Goal: Information Seeking & Learning: Learn about a topic

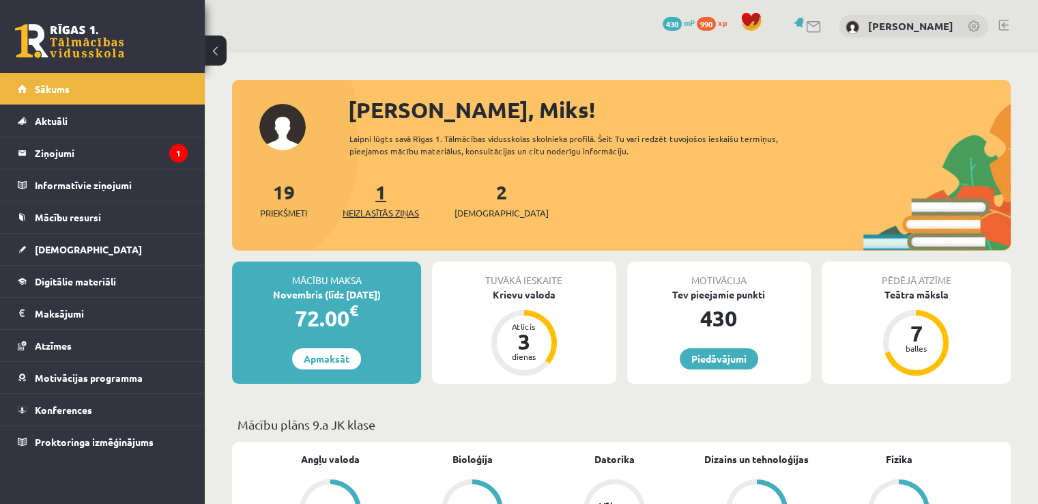
click at [394, 212] on span "Neizlasītās ziņas" at bounding box center [381, 213] width 76 height 14
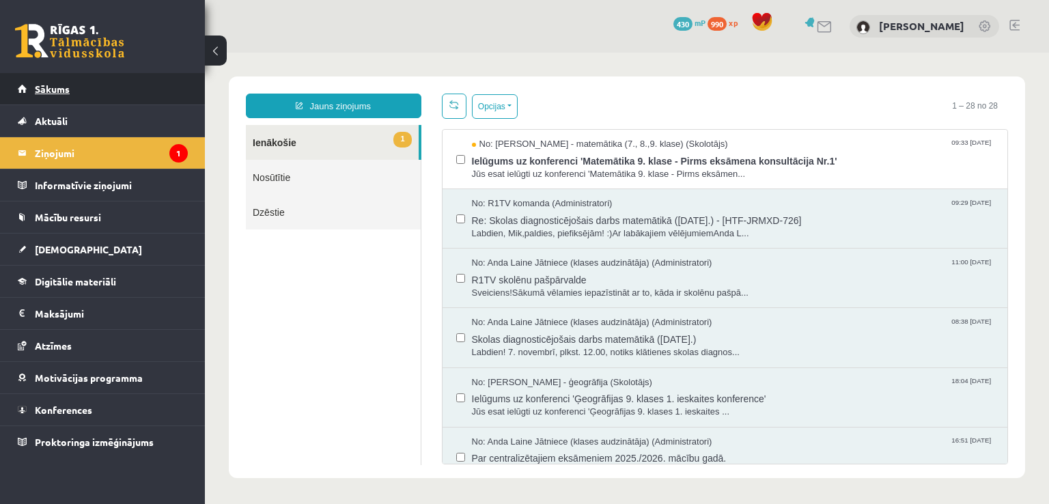
click at [122, 78] on link "Sākums" at bounding box center [103, 88] width 170 height 31
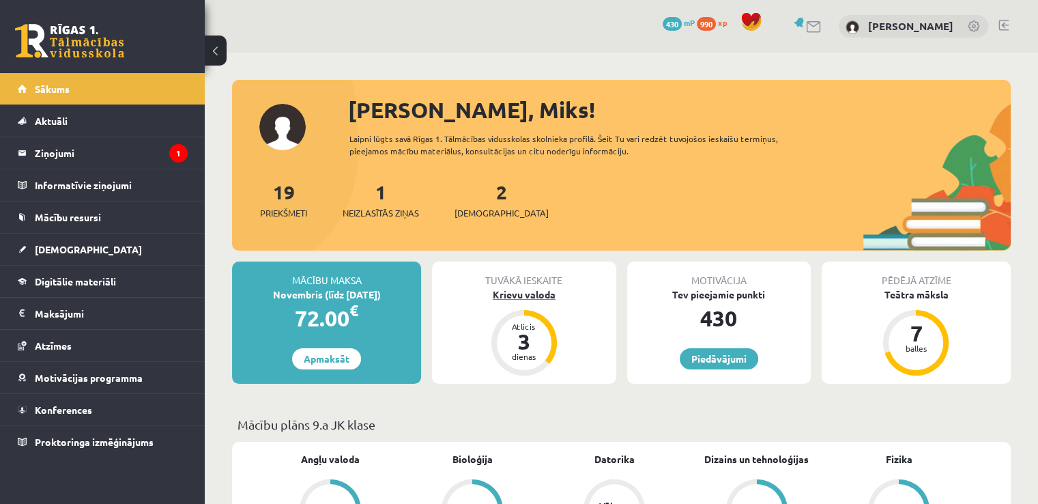
click at [529, 296] on div "Krievu valoda" at bounding box center [524, 294] width 184 height 14
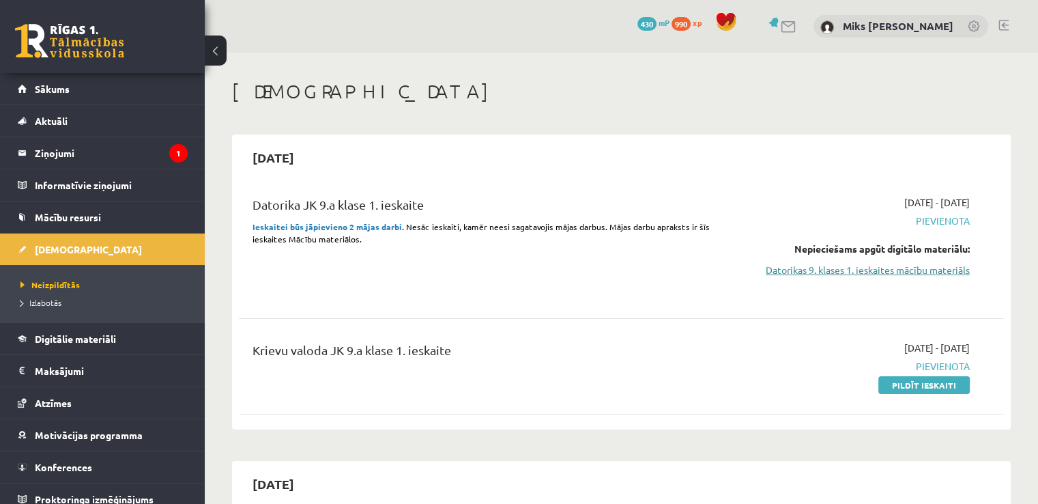
click at [869, 267] on link "Datorikas 9. klases 1. ieskaites mācību materiāls" at bounding box center [857, 270] width 225 height 14
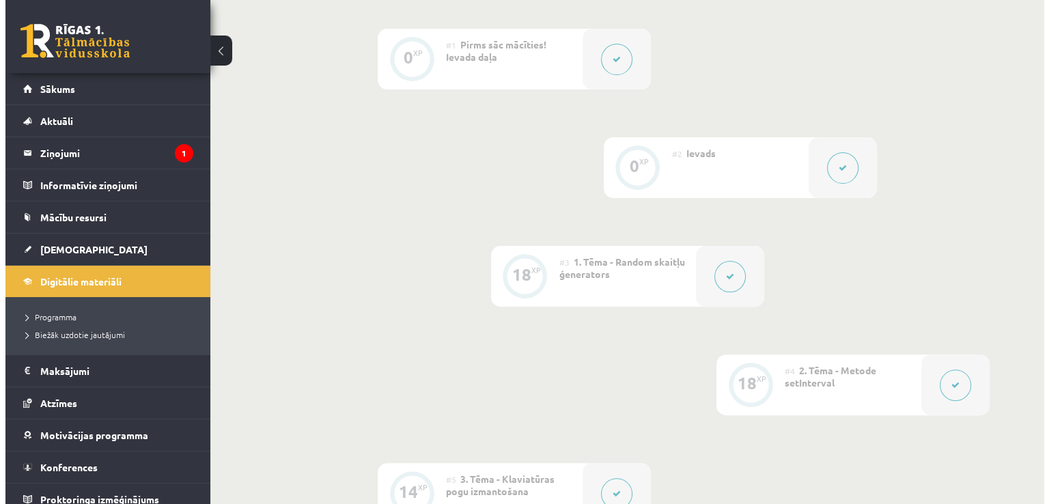
scroll to position [355, 0]
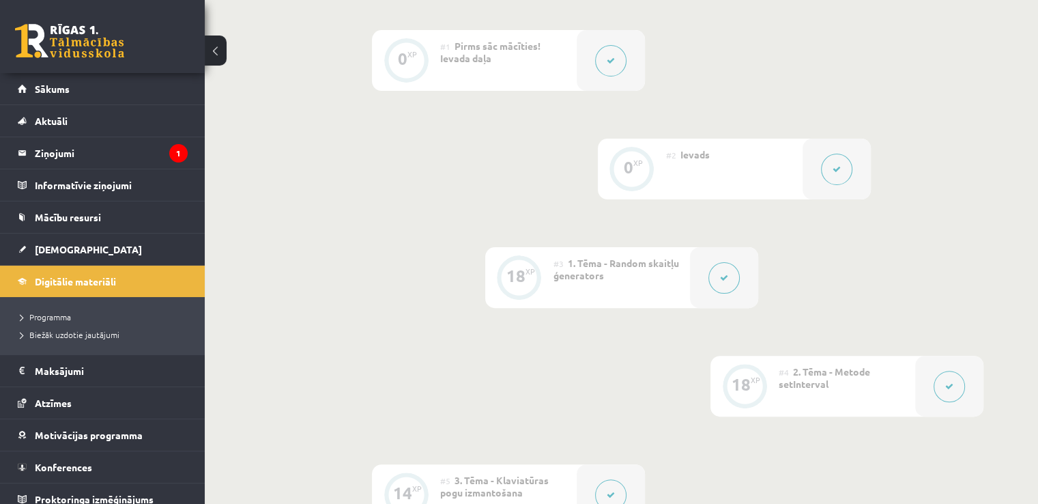
click at [727, 308] on div at bounding box center [724, 277] width 68 height 61
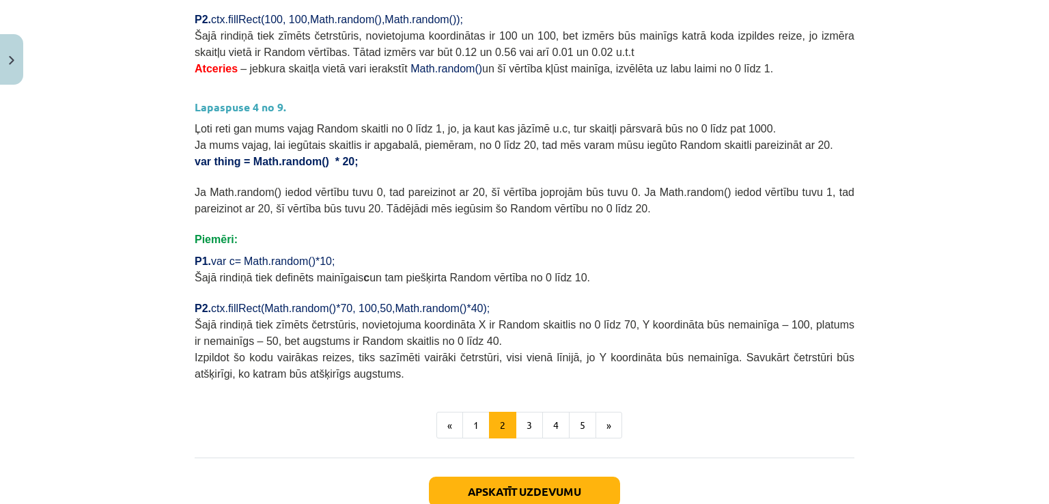
scroll to position [461, 0]
click at [522, 410] on button "3" at bounding box center [528, 423] width 27 height 27
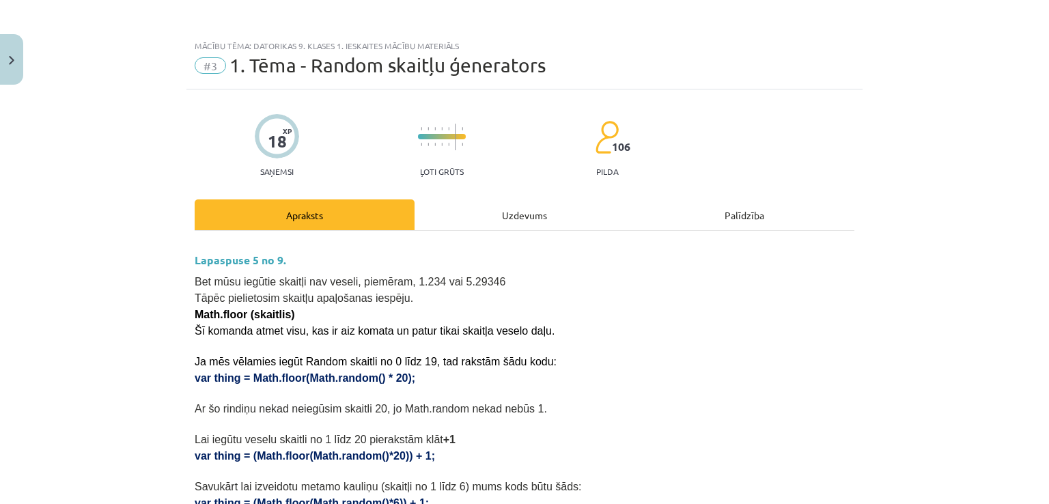
scroll to position [0, 0]
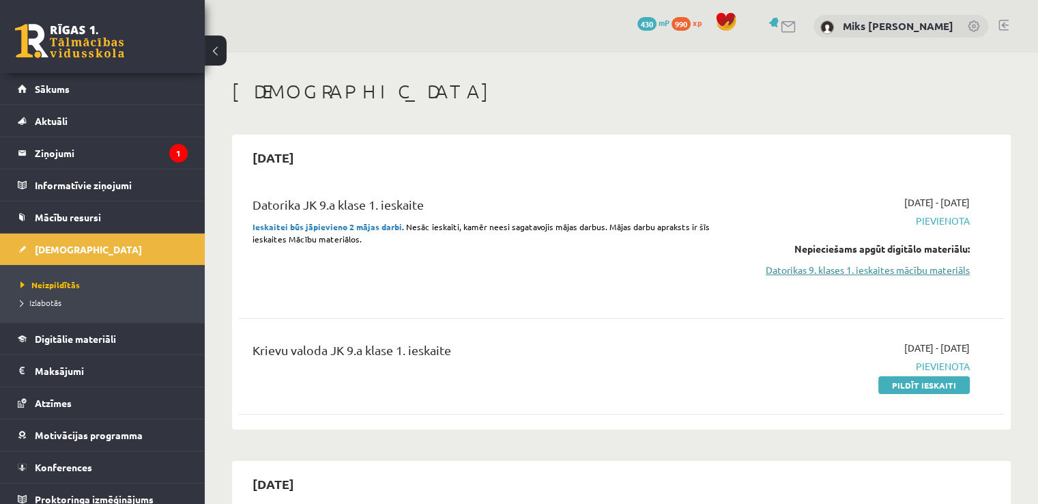
click at [793, 263] on link "Datorikas 9. klases 1. ieskaites mācību materiāls" at bounding box center [857, 270] width 225 height 14
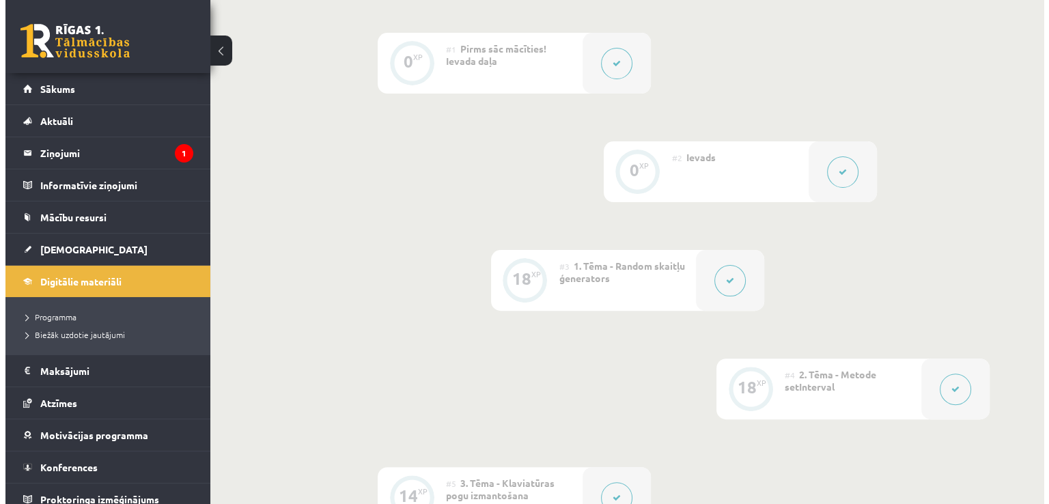
scroll to position [351, 0]
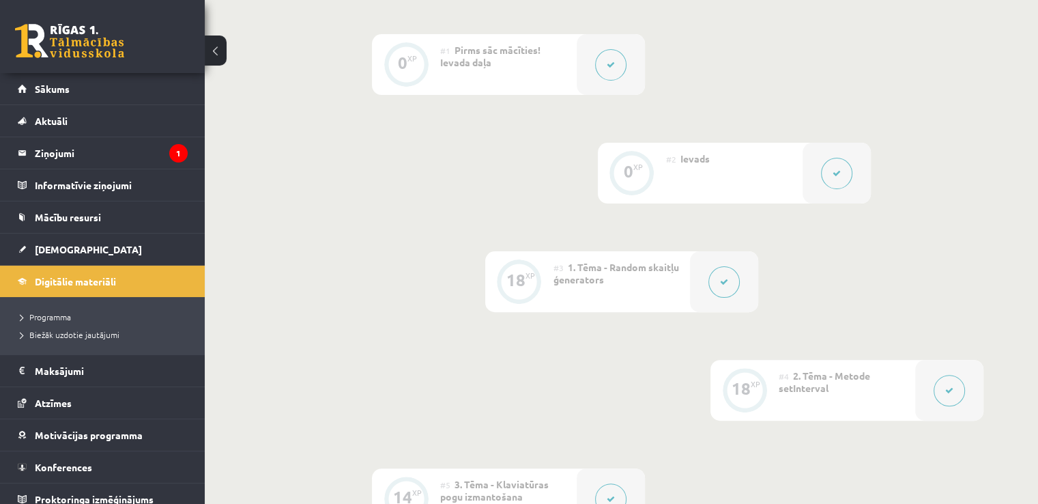
click at [864, 203] on div at bounding box center [837, 173] width 68 height 61
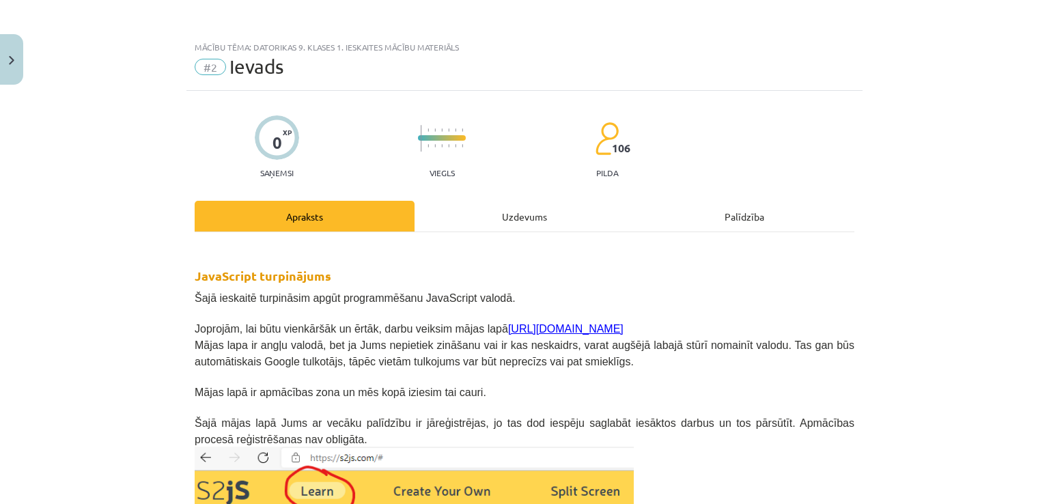
click at [508, 330] on link "https://s2js.com/" at bounding box center [565, 329] width 115 height 12
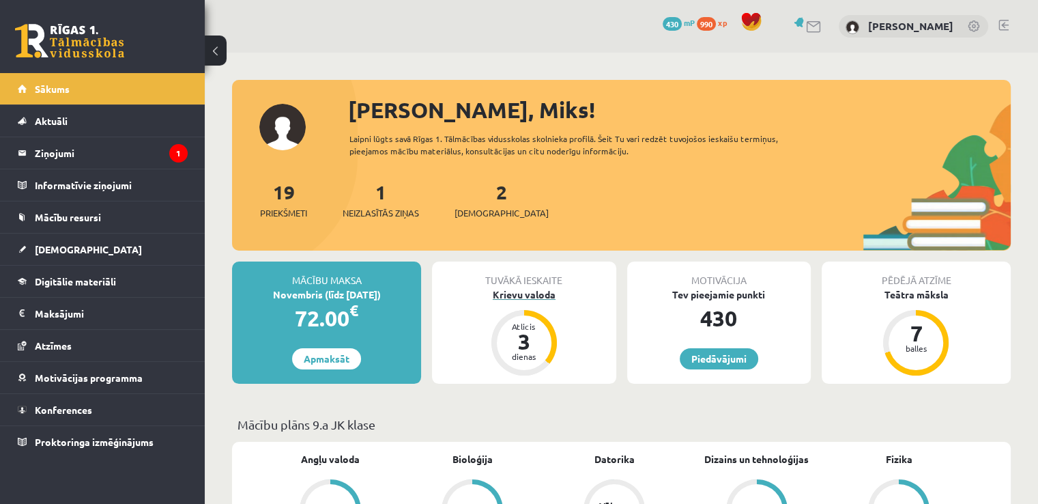
click at [520, 290] on div "Krievu valoda" at bounding box center [524, 294] width 184 height 14
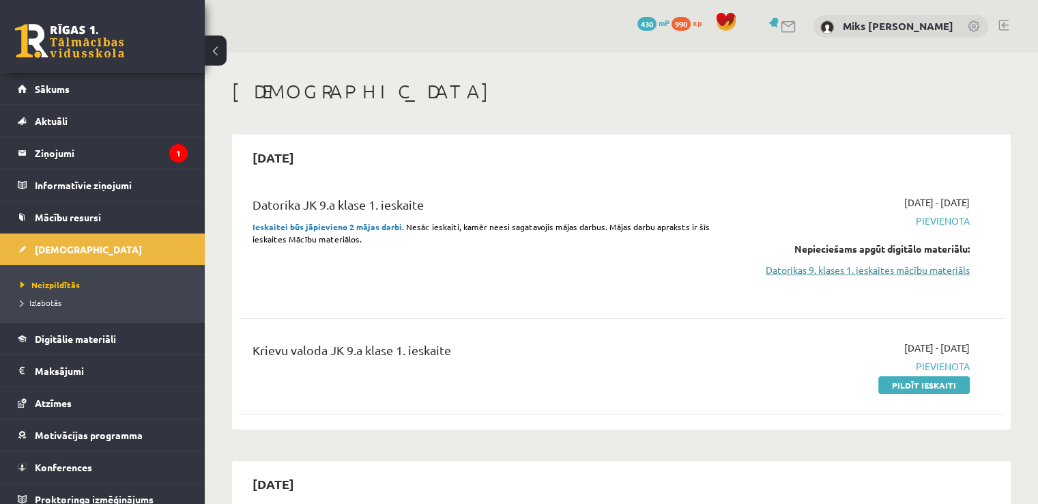
click at [888, 273] on link "Datorikas 9. klases 1. ieskaites mācību materiāls" at bounding box center [857, 270] width 225 height 14
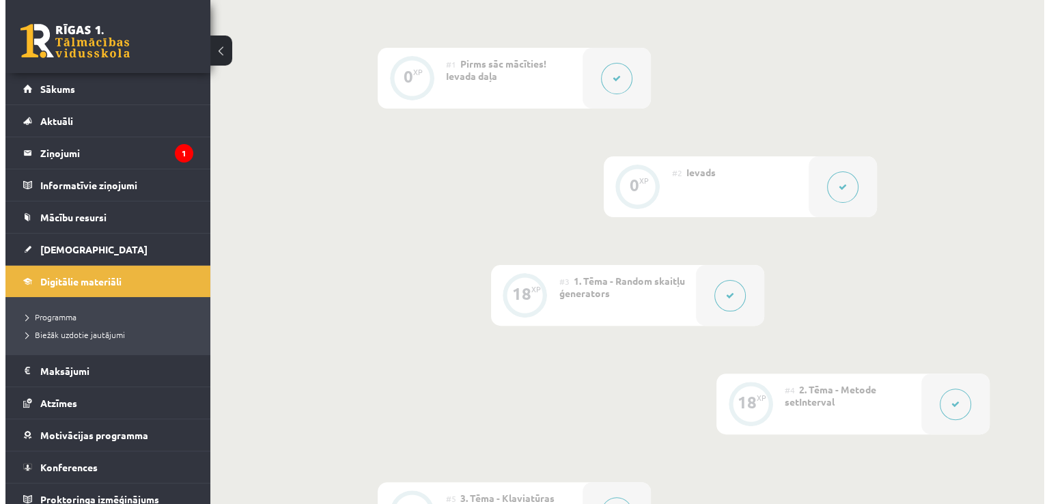
scroll to position [343, 0]
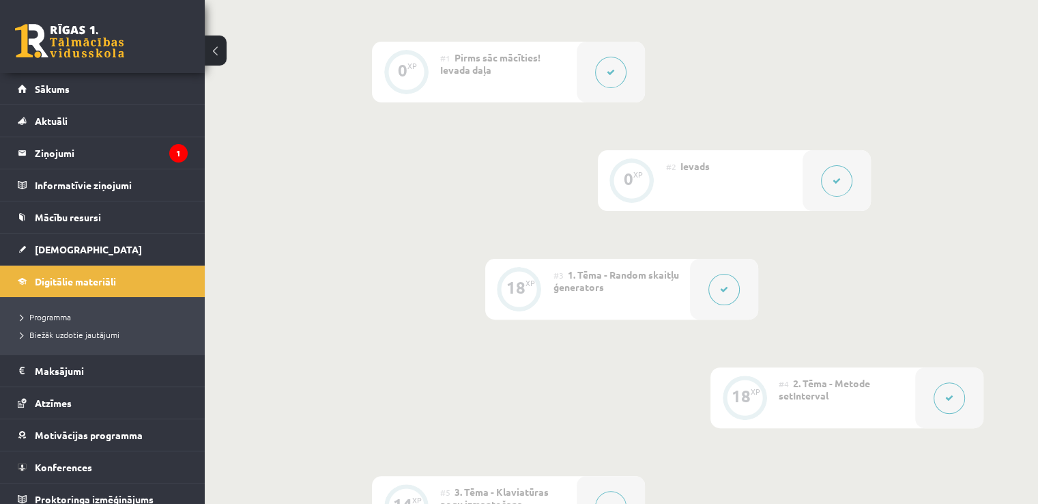
click at [808, 211] on div at bounding box center [837, 180] width 68 height 61
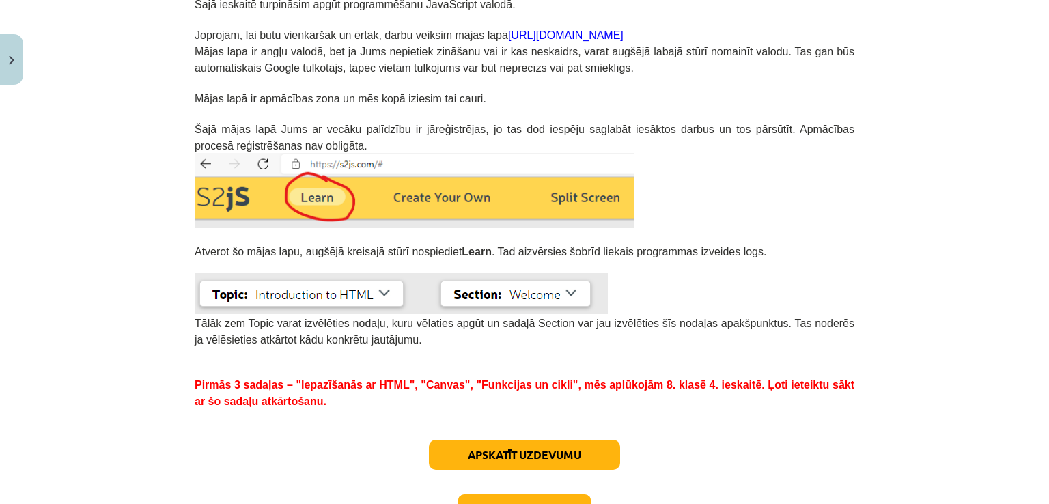
scroll to position [391, 0]
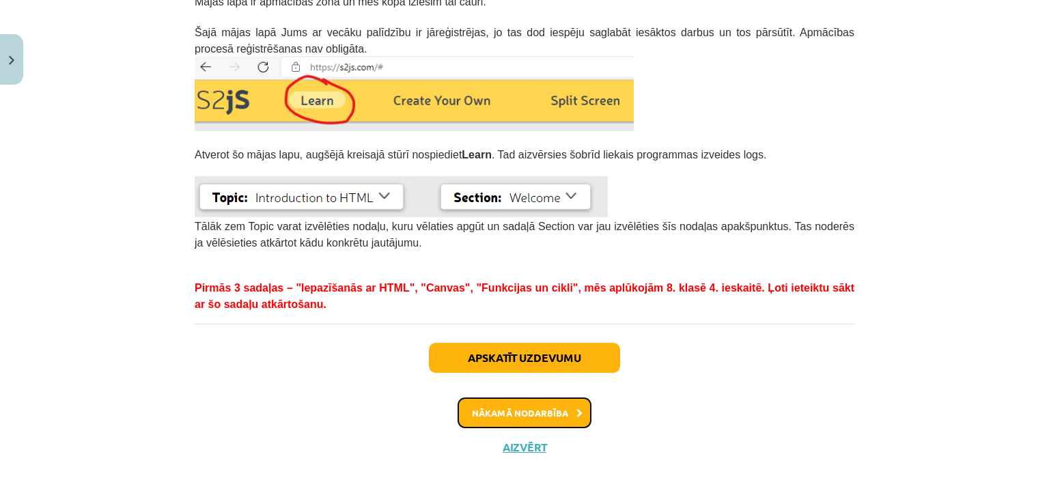
click at [557, 411] on button "Nākamā nodarbība" at bounding box center [524, 412] width 134 height 31
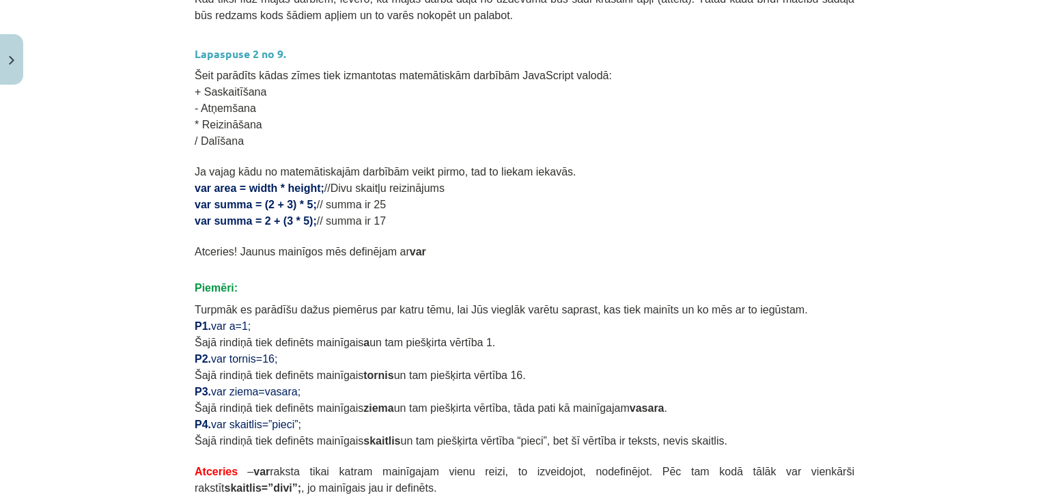
scroll to position [873, 0]
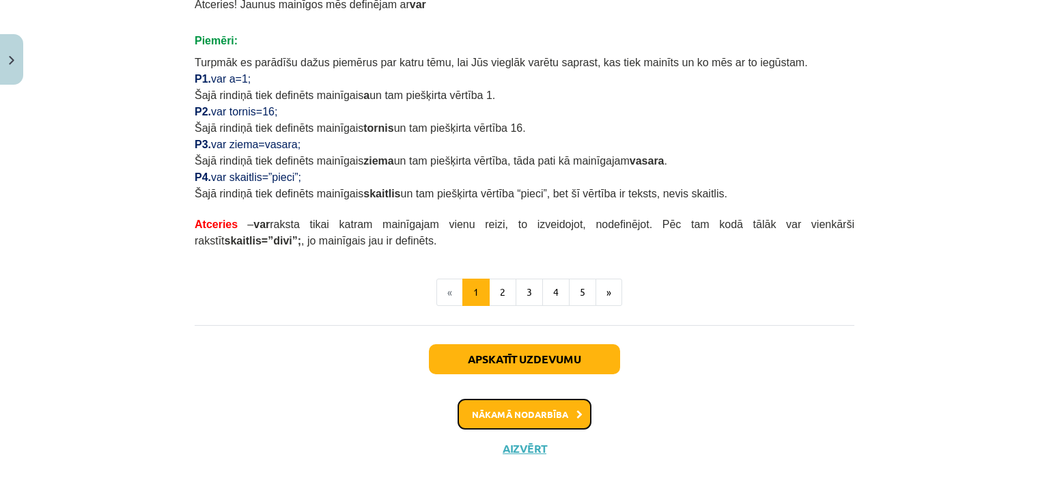
click at [510, 406] on button "Nākamā nodarbība" at bounding box center [524, 414] width 134 height 31
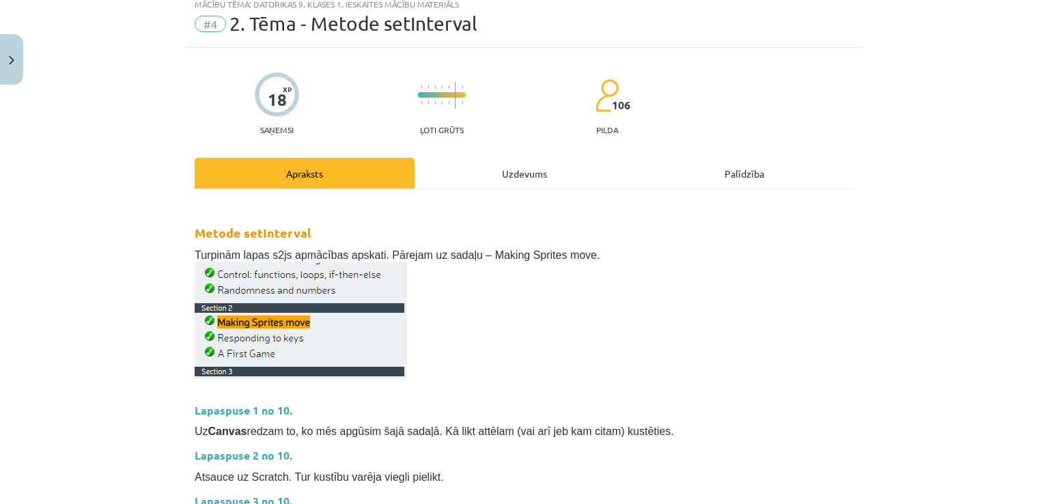
scroll to position [34, 0]
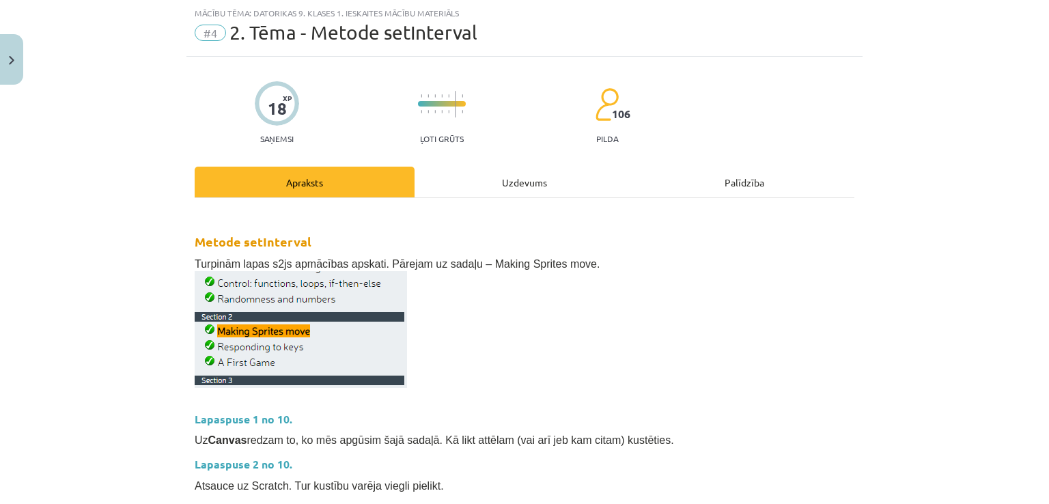
click at [1037, 122] on div "Mācību tēma: Datorikas 9. klases 1. ieskaites mācību materiāls #4 2. Tēma - Met…" at bounding box center [524, 252] width 1049 height 504
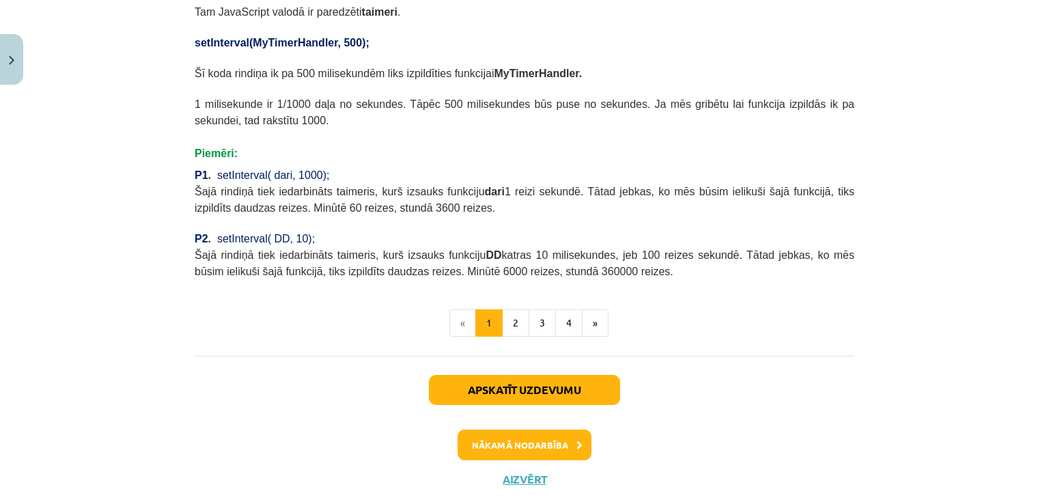
scroll to position [636, 0]
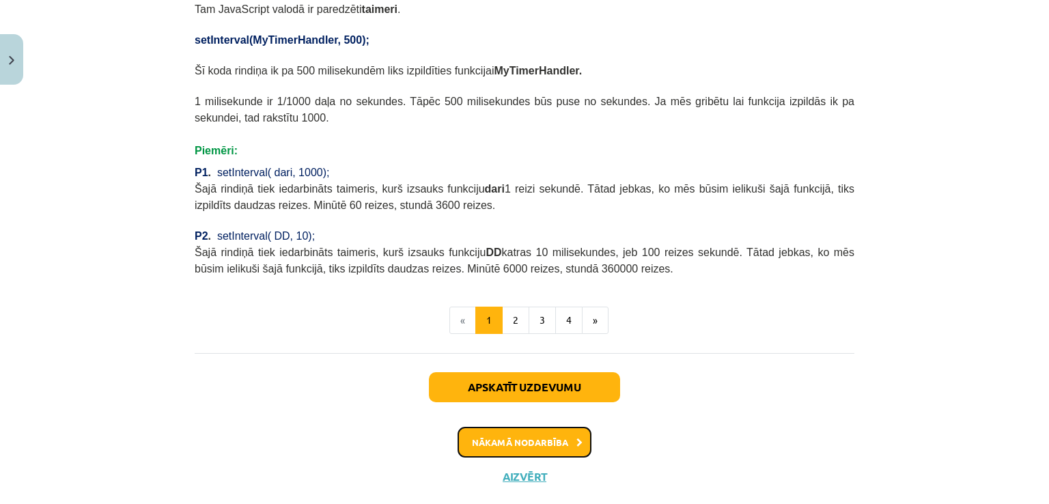
click at [546, 427] on button "Nākamā nodarbība" at bounding box center [524, 442] width 134 height 31
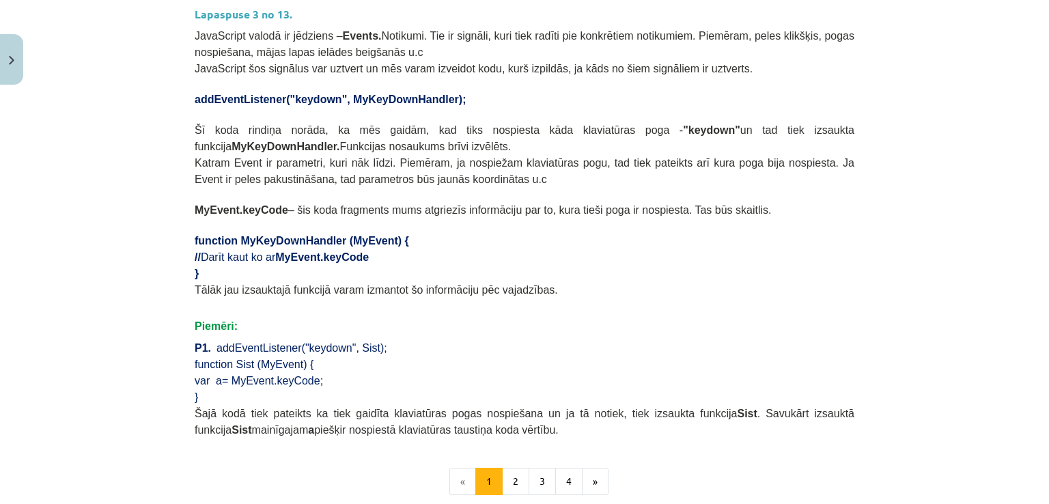
scroll to position [854, 0]
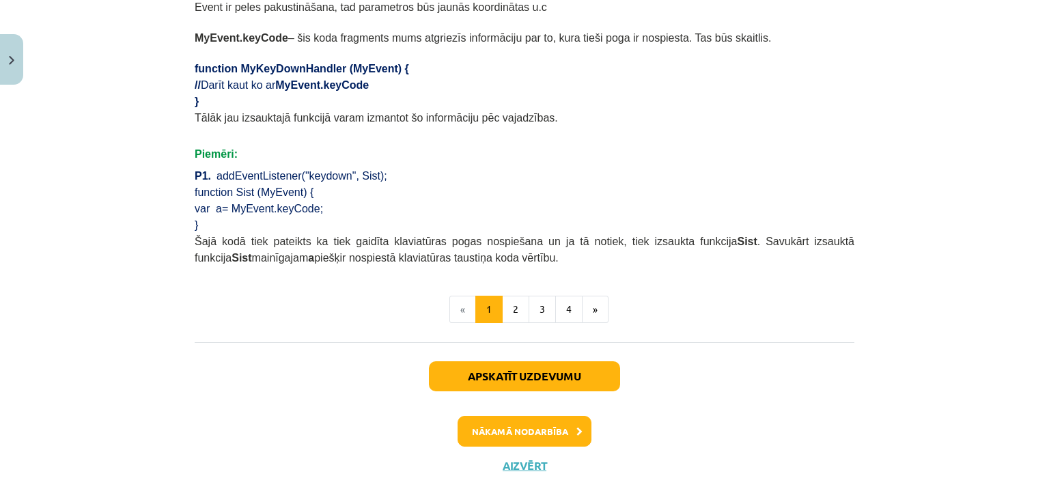
click at [589, 416] on div "Nākamā nodarbība" at bounding box center [524, 431] width 643 height 31
click at [545, 416] on button "Nākamā nodarbība" at bounding box center [524, 431] width 134 height 31
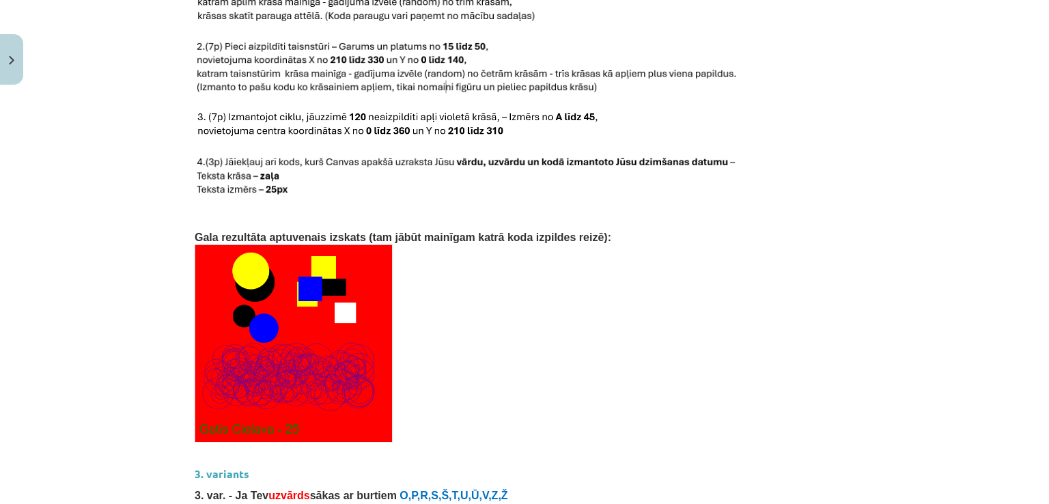
scroll to position [2209, 0]
